Goal: Task Accomplishment & Management: Manage account settings

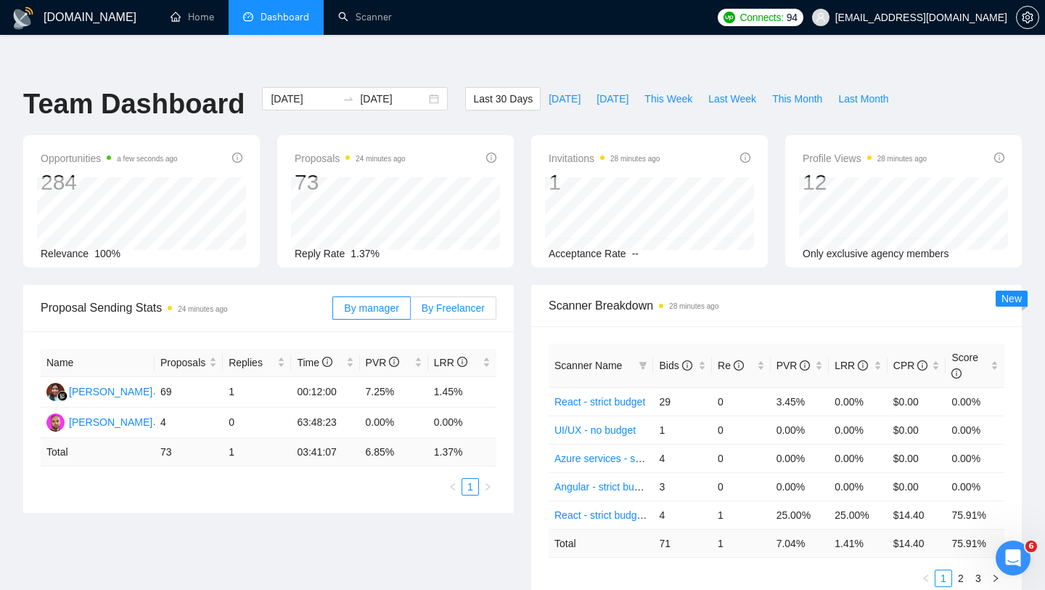
click at [467, 296] on label "By Freelancer" at bounding box center [454, 307] width 86 height 23
click at [411, 311] on input "By Freelancer" at bounding box center [411, 311] width 0 height 0
click at [375, 296] on label "By manager" at bounding box center [372, 307] width 78 height 23
click at [333, 311] on input "By manager" at bounding box center [333, 311] width 0 height 0
click at [443, 293] on div "By manager By Freelancer" at bounding box center [415, 308] width 164 height 46
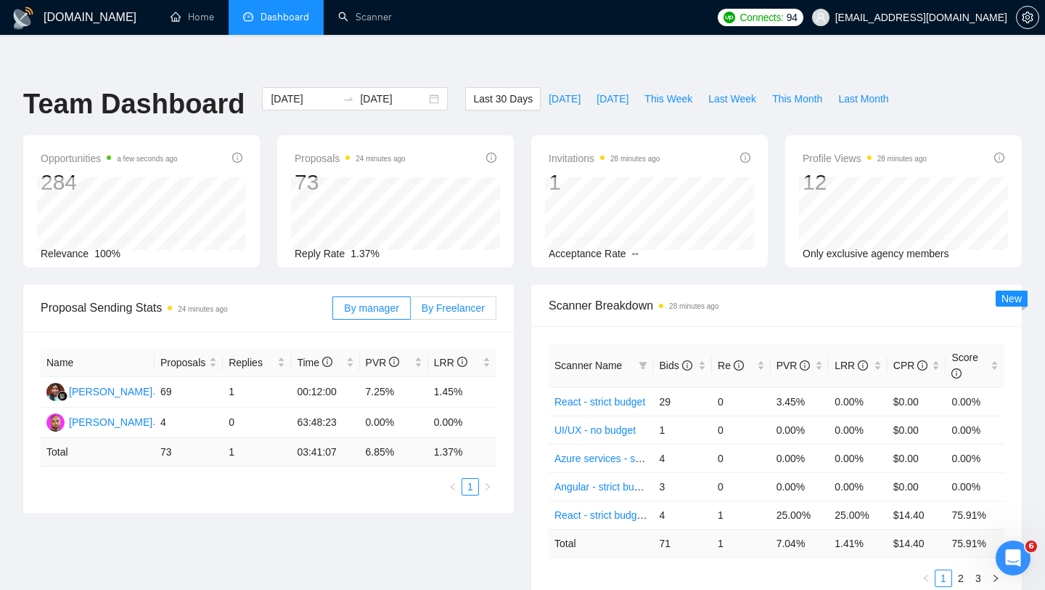
click at [444, 302] on span "By Freelancer" at bounding box center [453, 308] width 63 height 12
click at [411, 311] on input "By Freelancer" at bounding box center [411, 311] width 0 height 0
